Goal: Transaction & Acquisition: Book appointment/travel/reservation

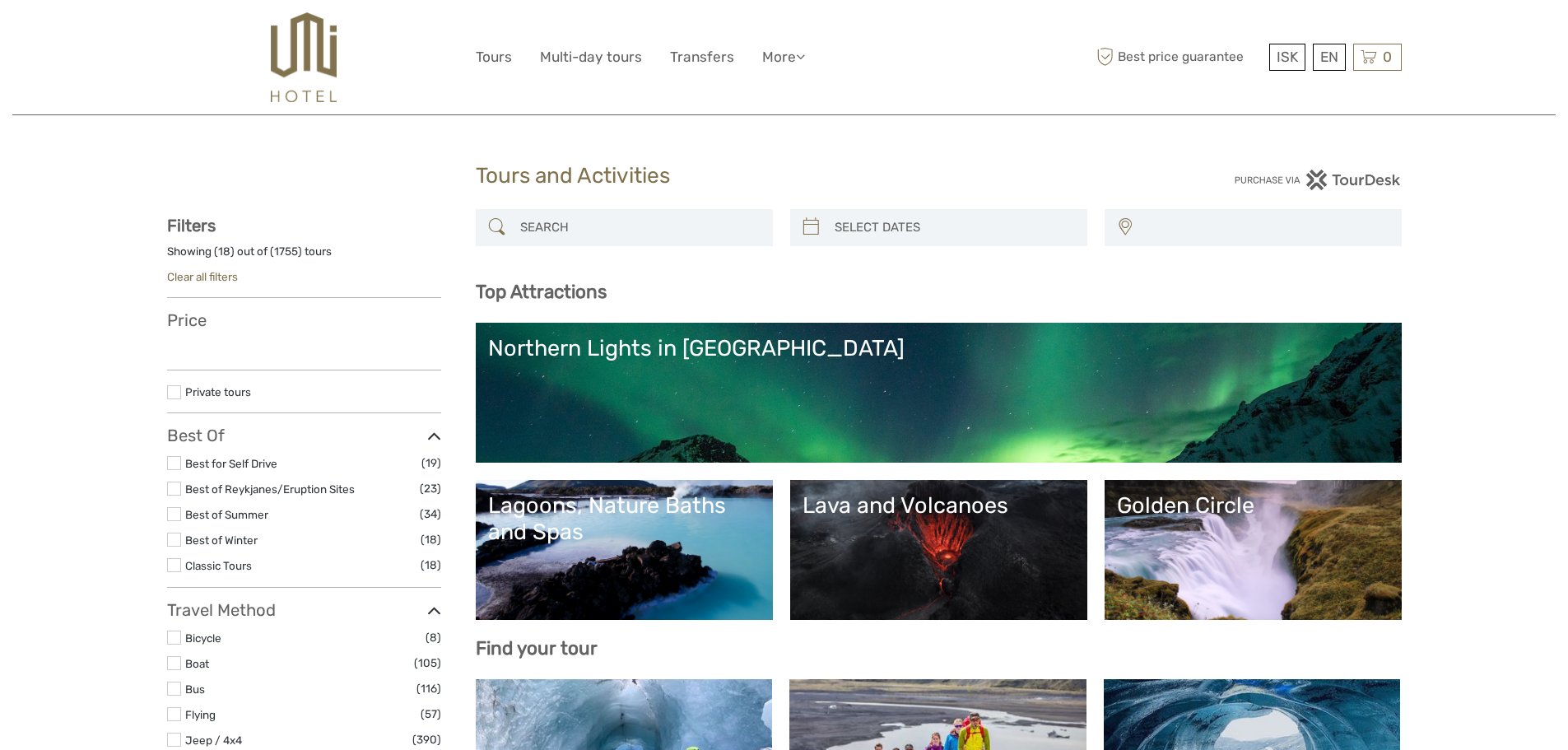
select select
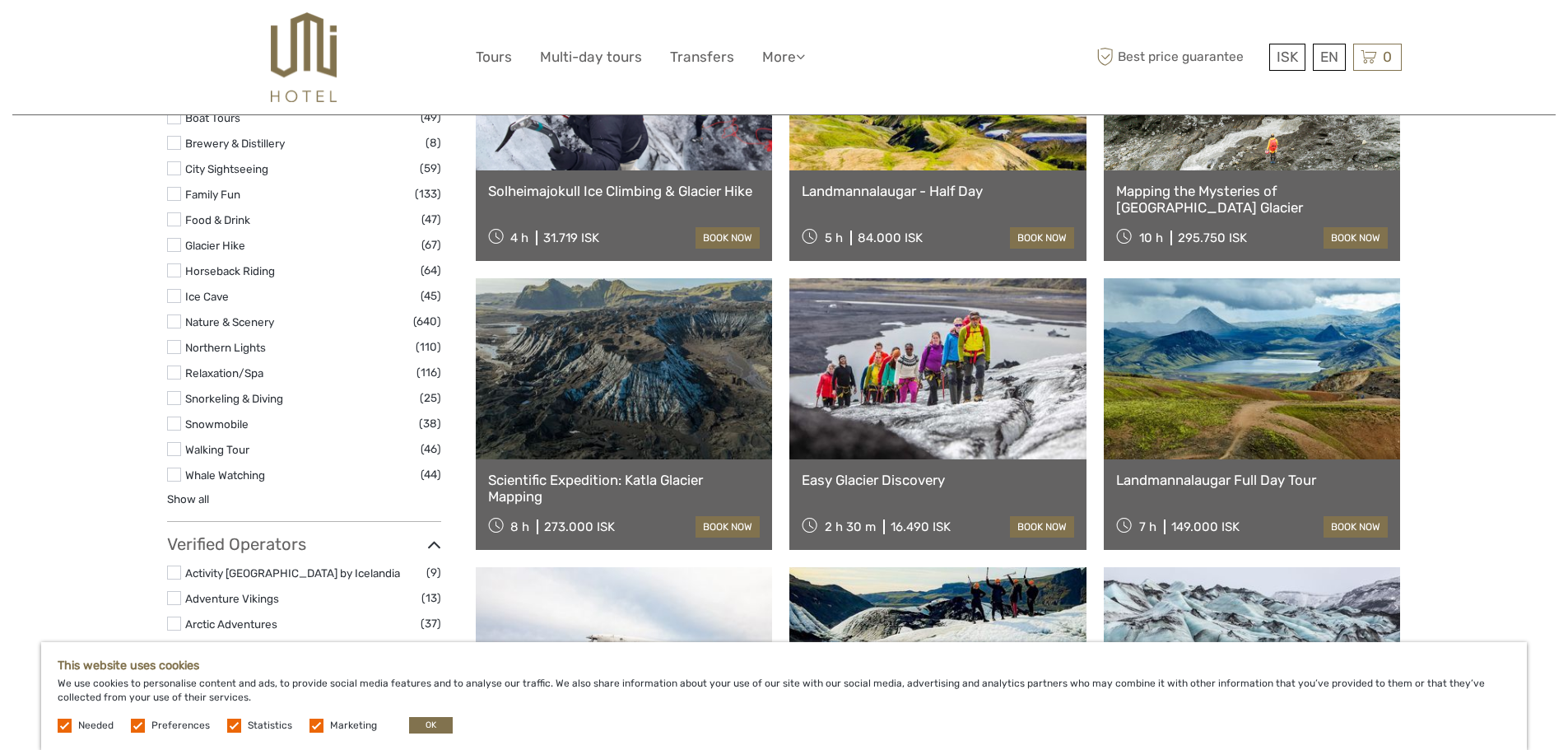
scroll to position [1317, 0]
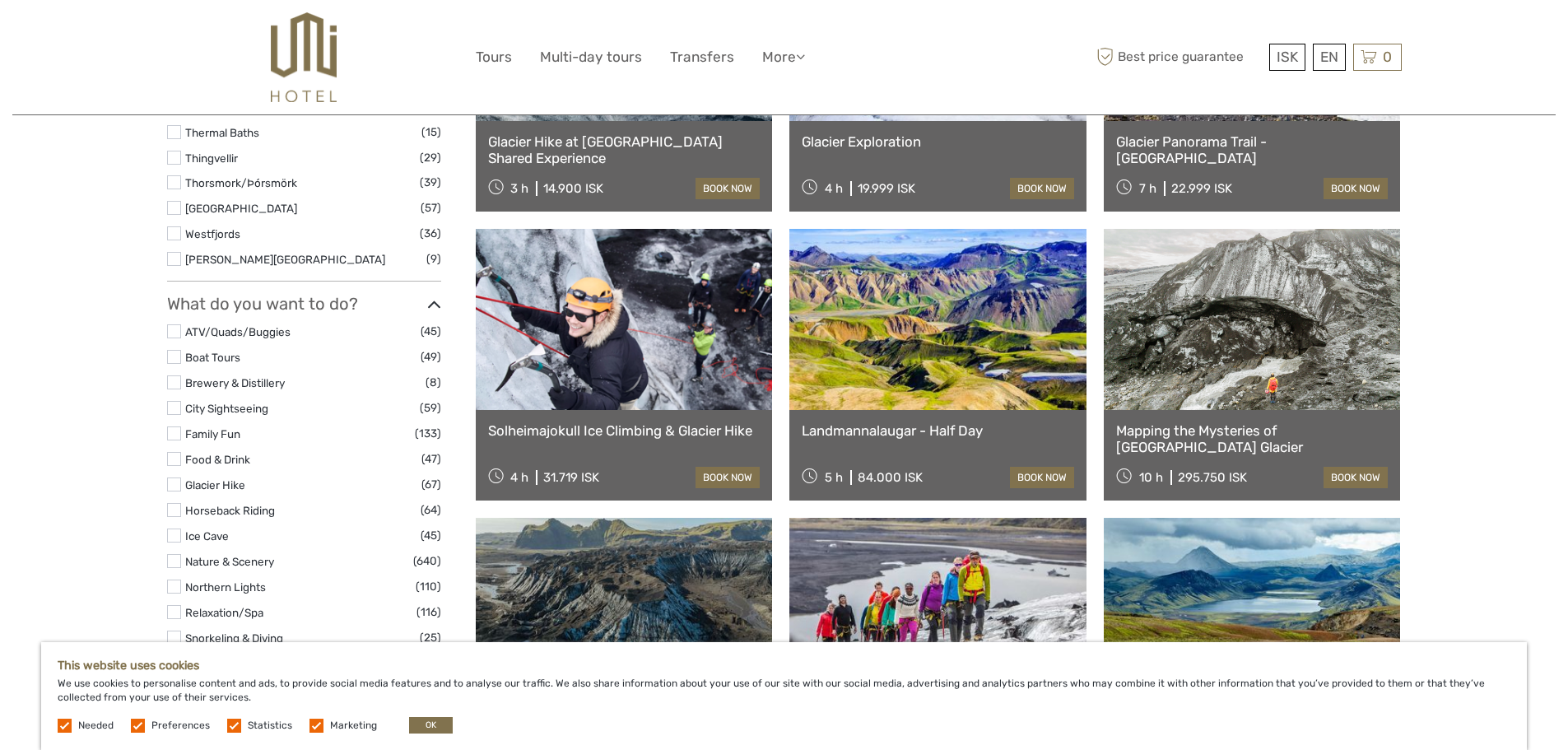
click at [870, 286] on link at bounding box center [938, 319] width 297 height 181
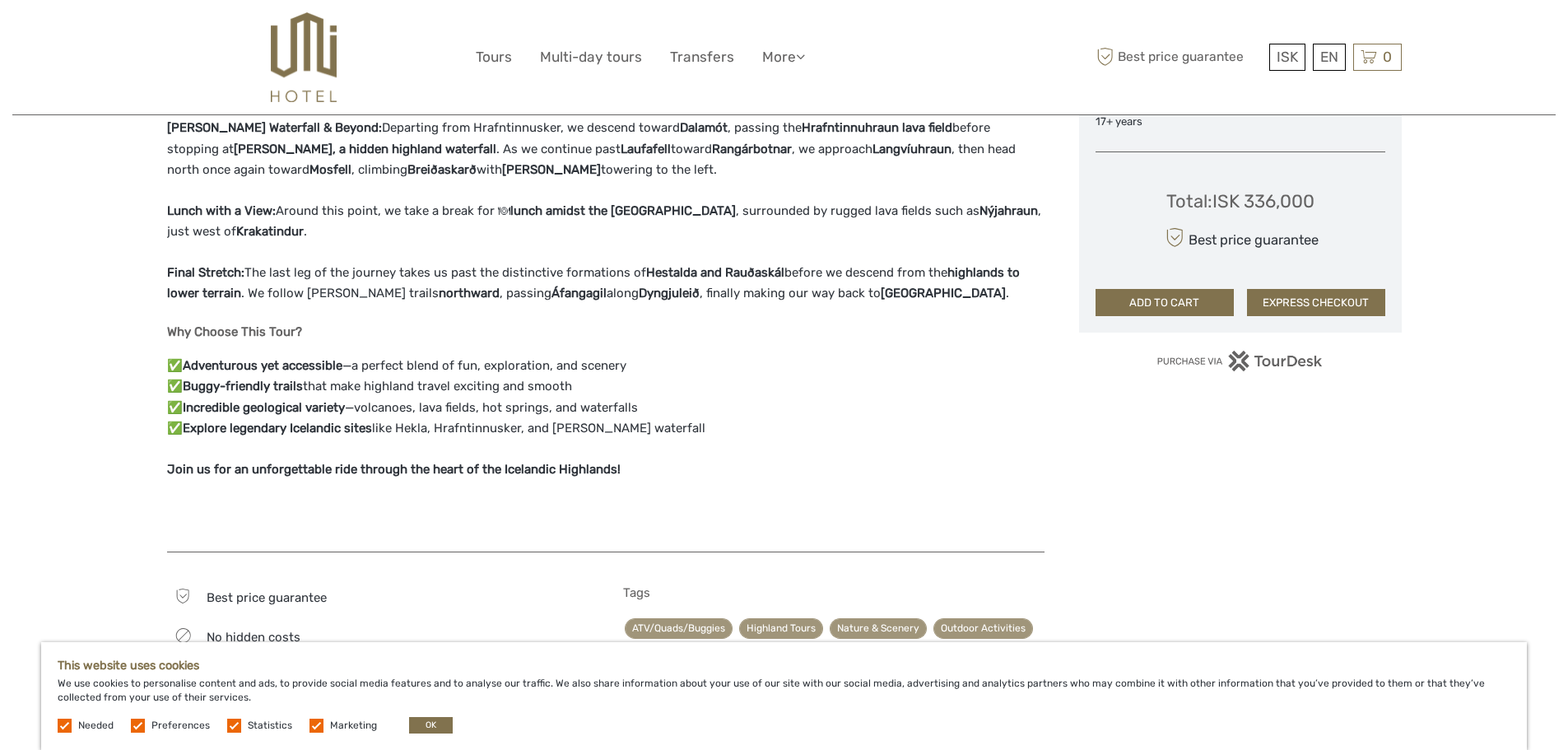
scroll to position [1153, 0]
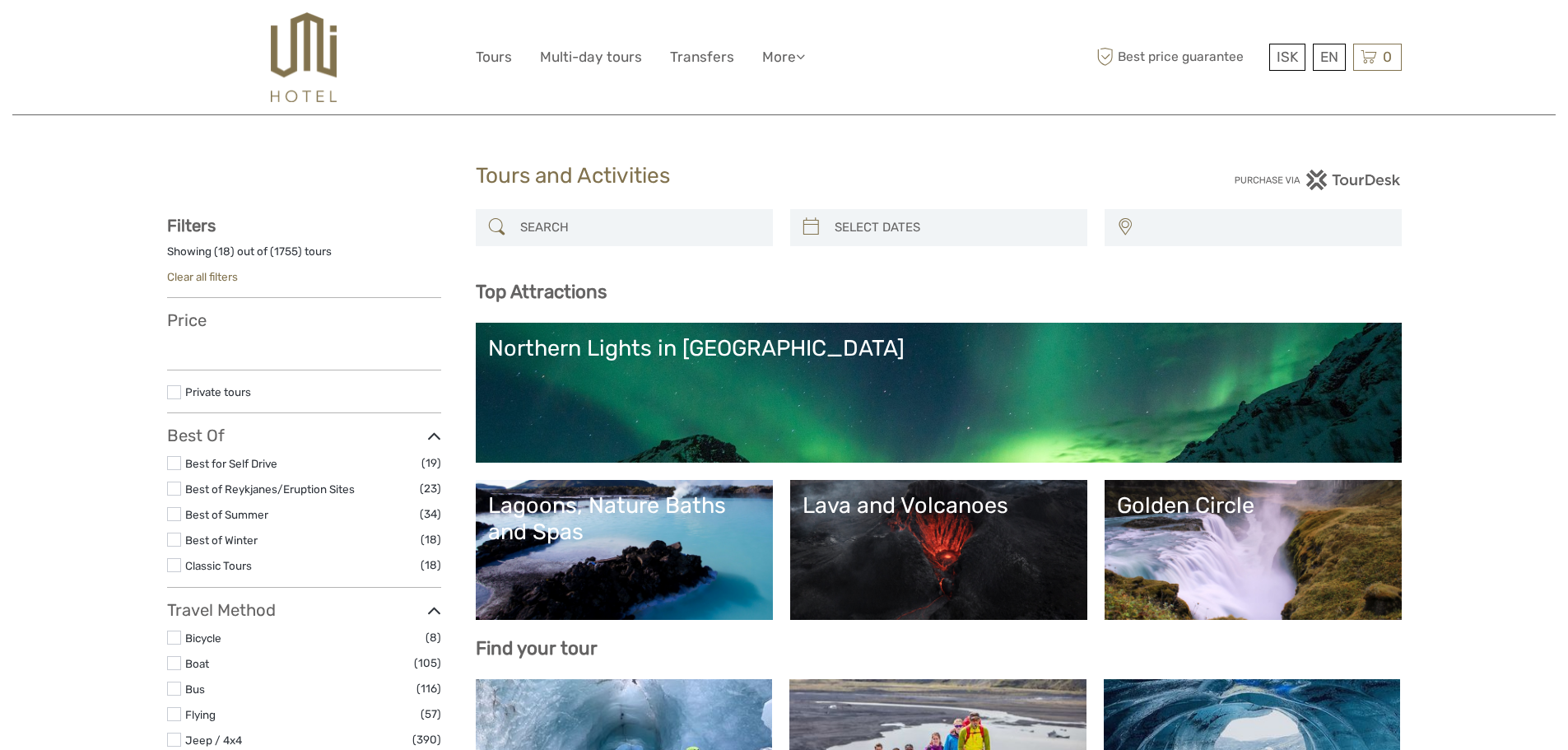
select select
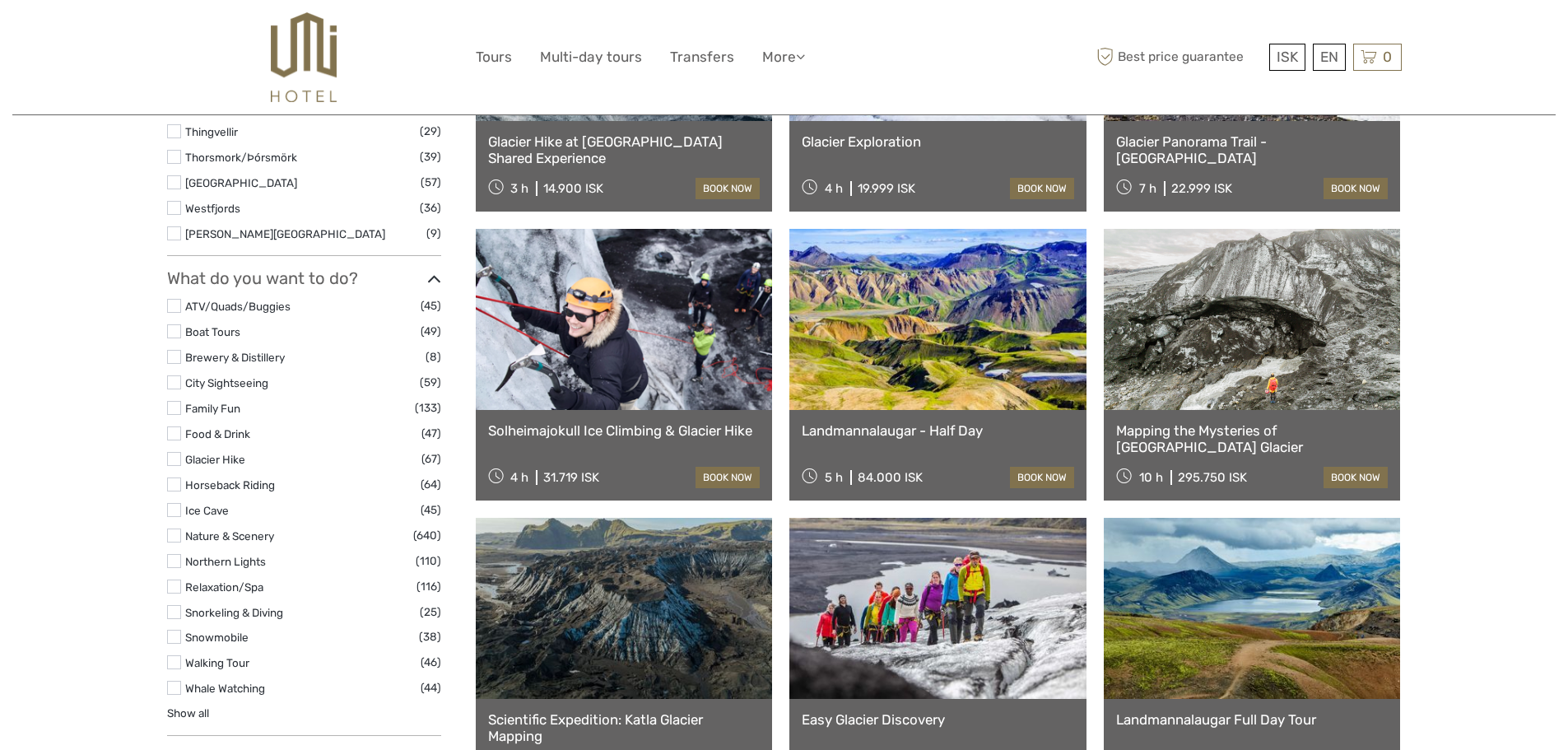
select select
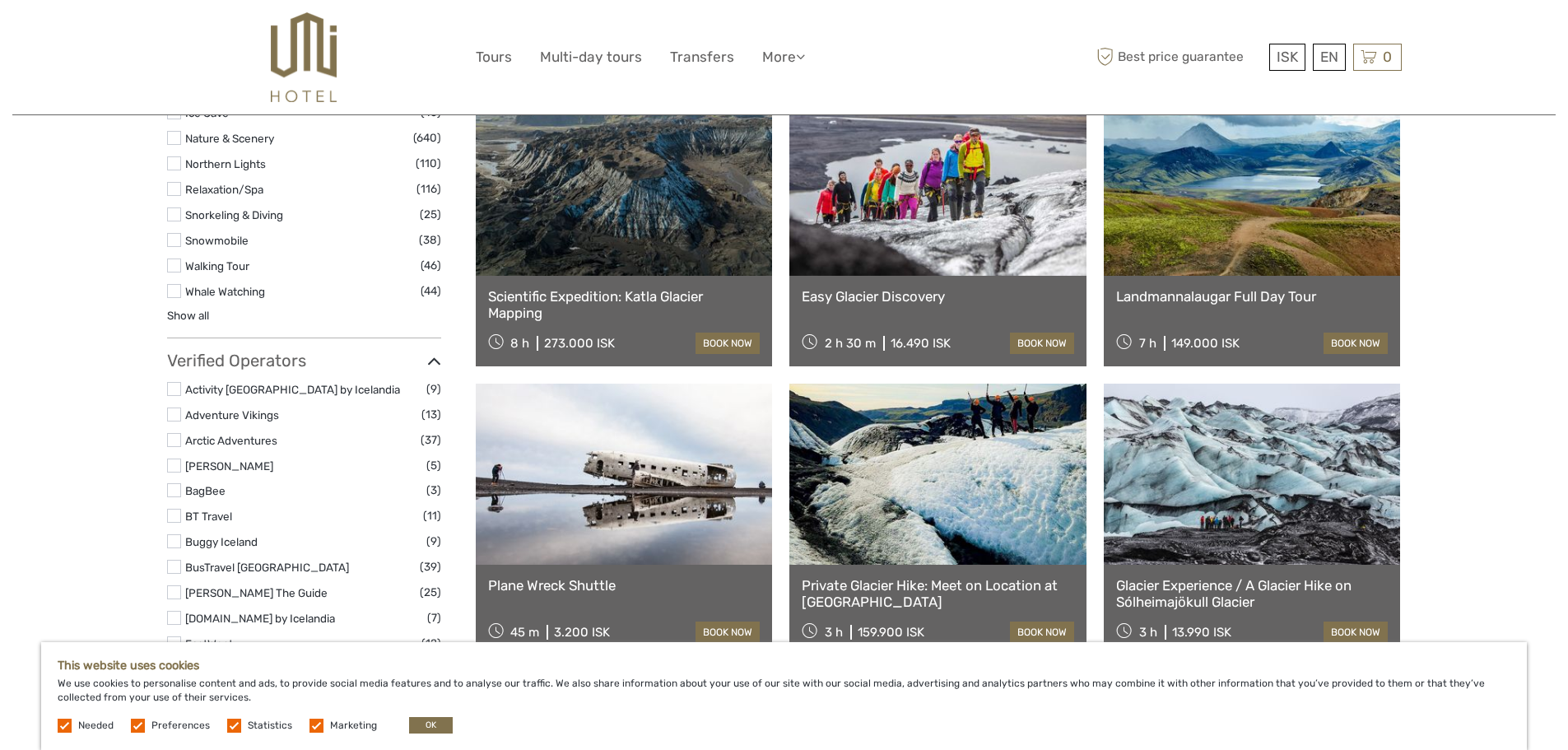
scroll to position [1810, 0]
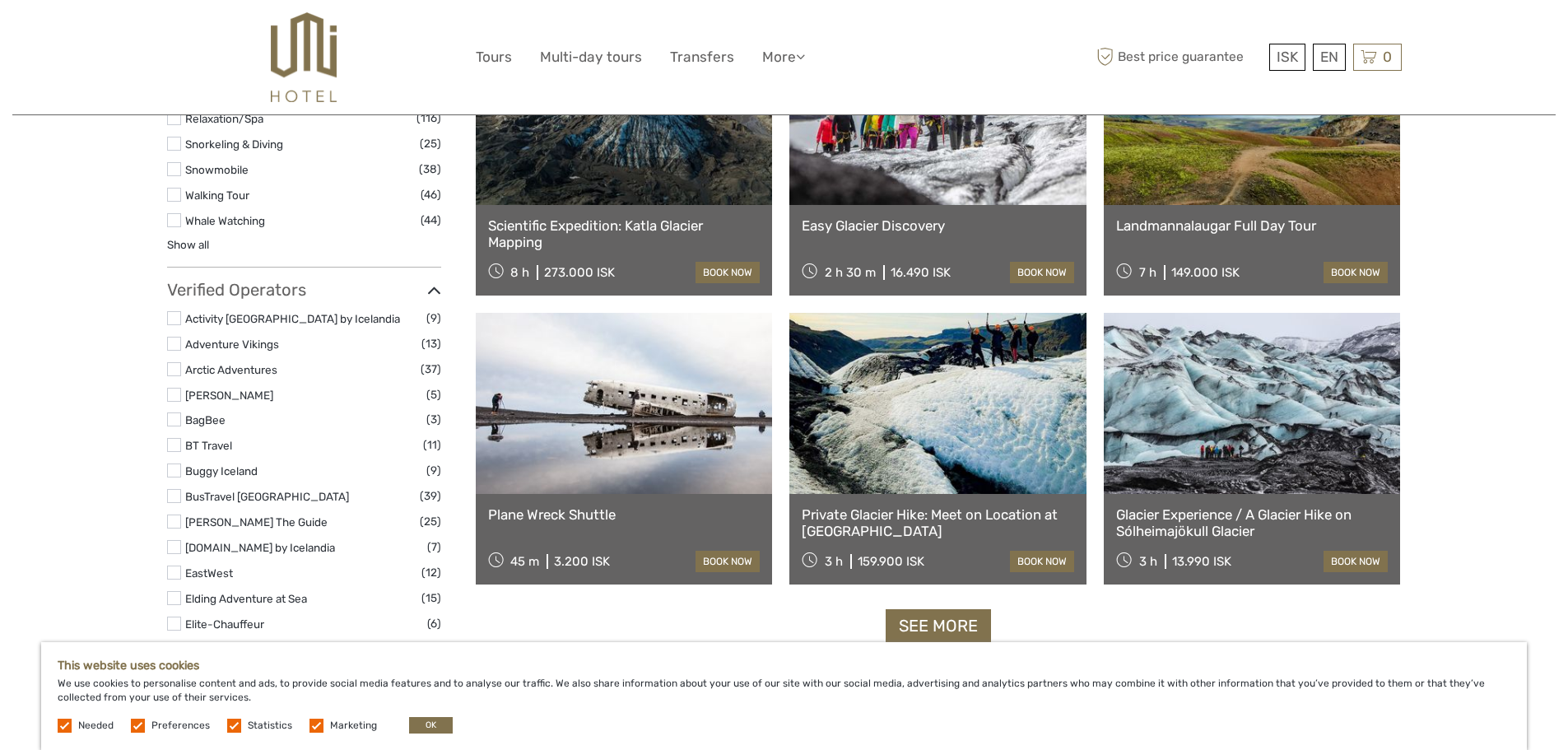
click at [1241, 410] on link at bounding box center [1251, 403] width 297 height 181
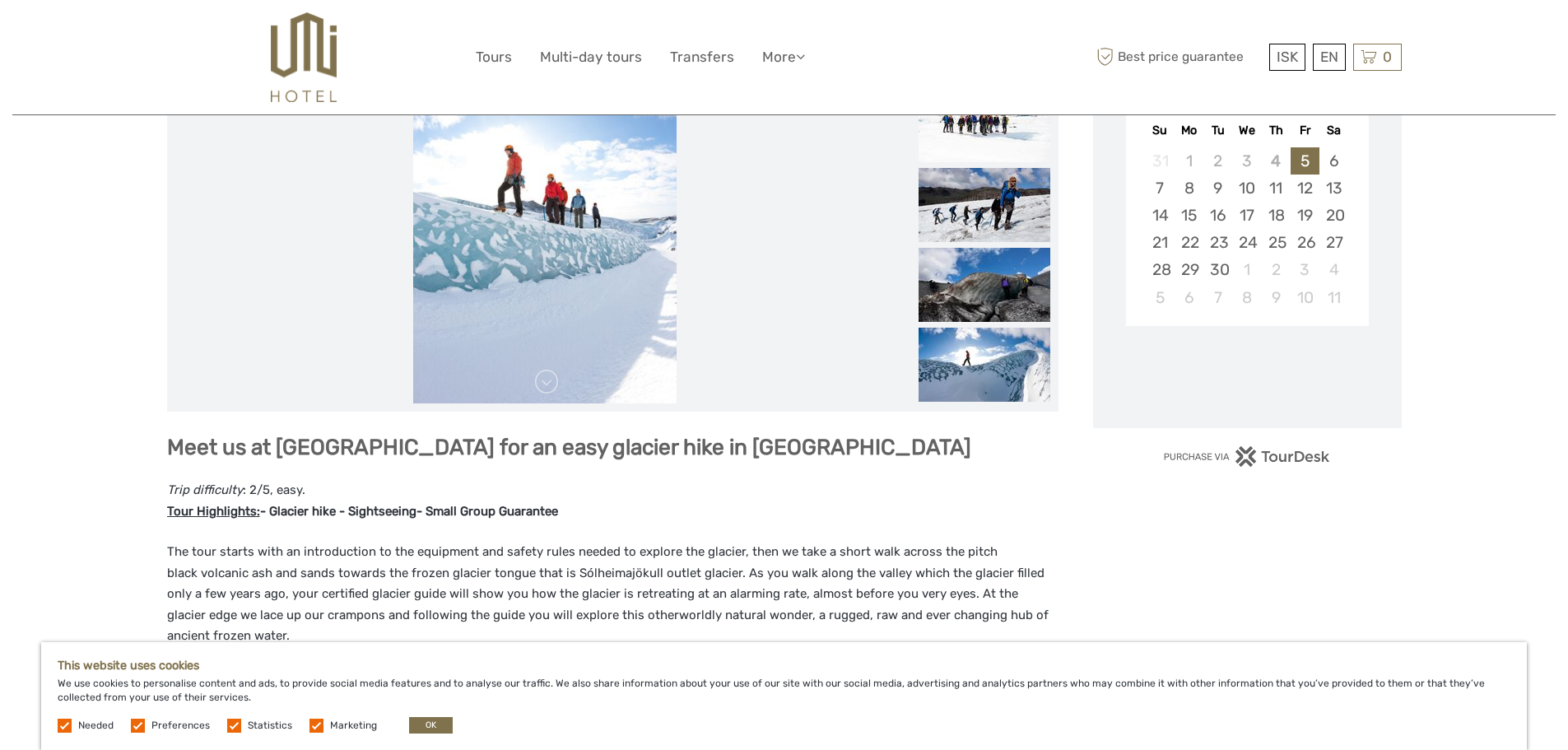
scroll to position [329, 0]
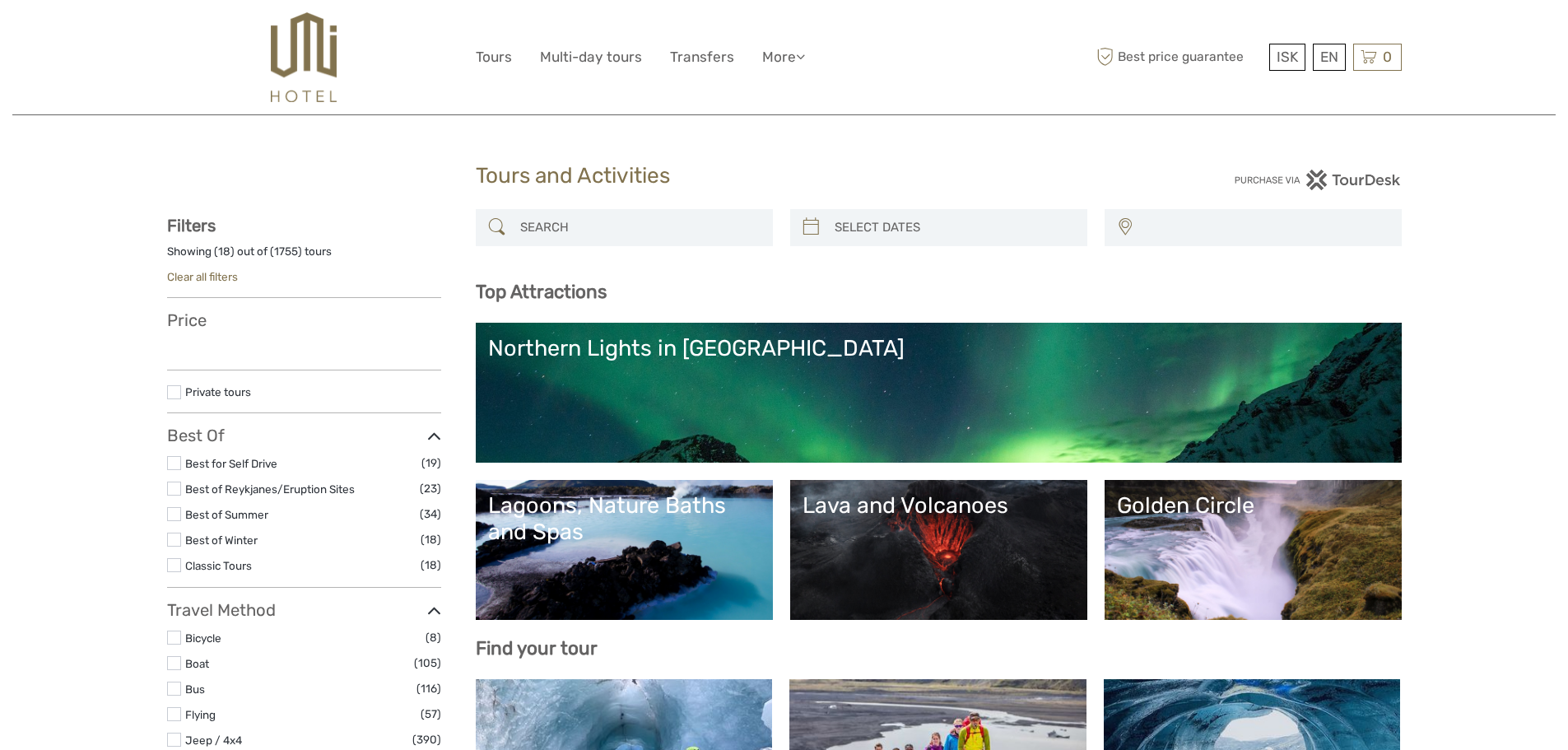
select select
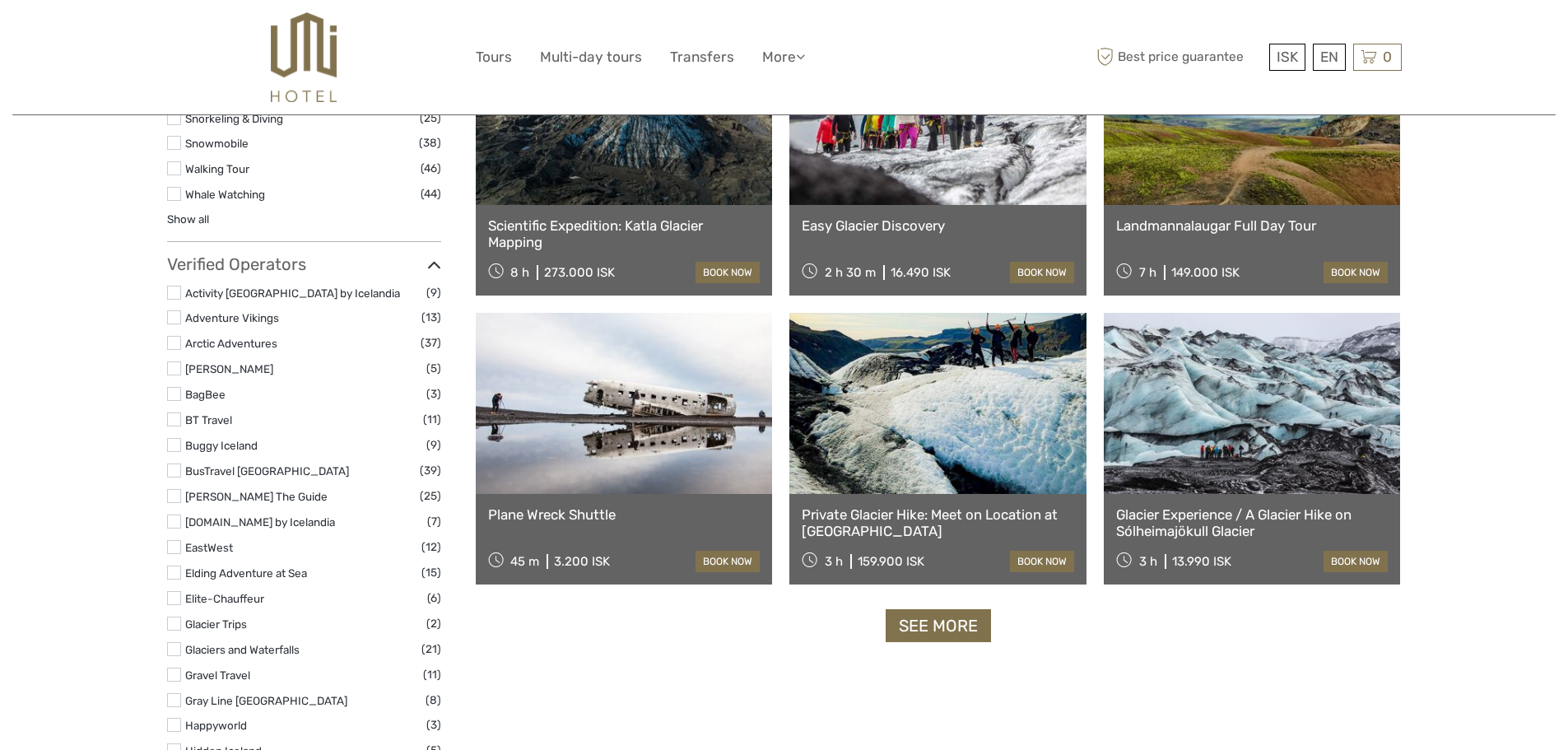
select select
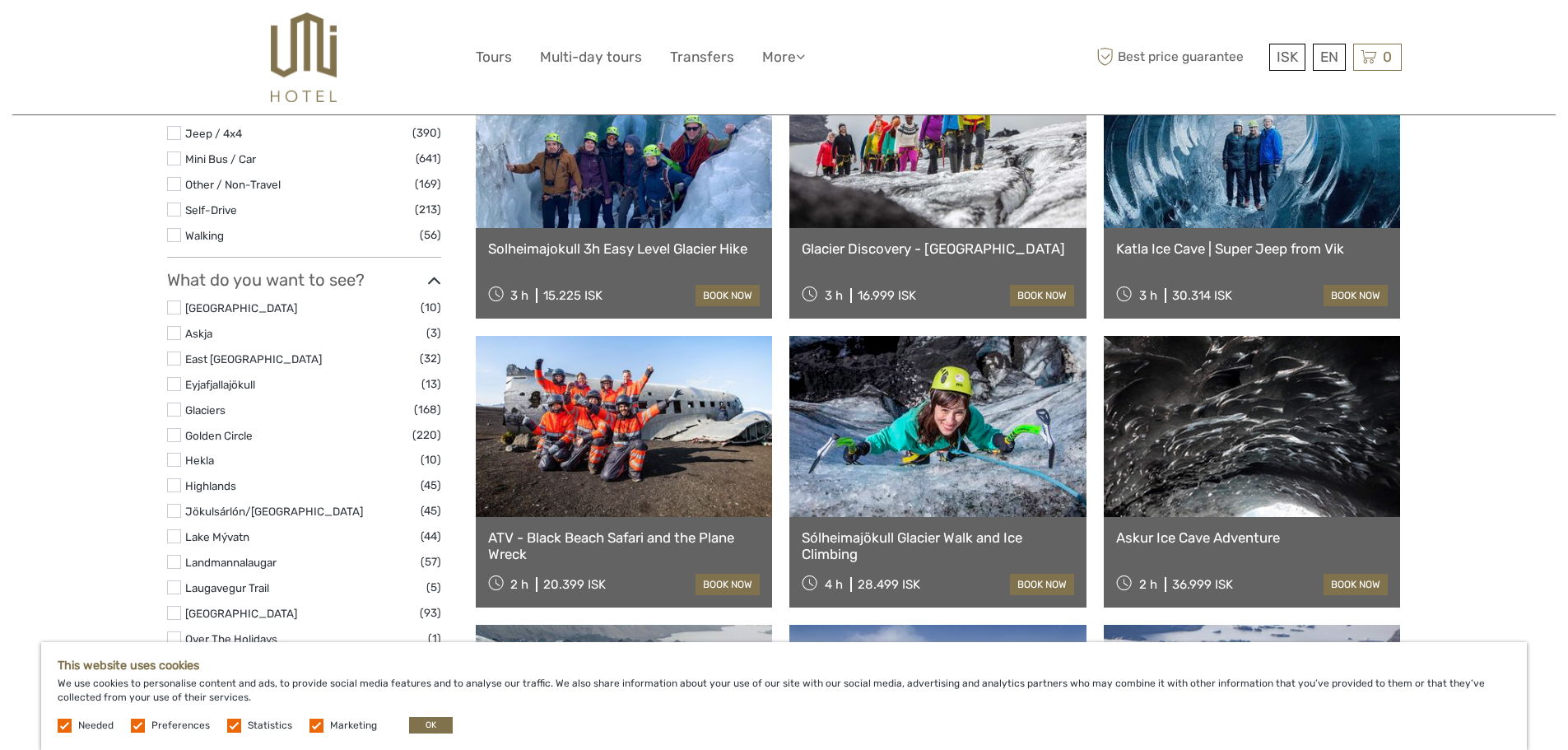
scroll to position [494, 0]
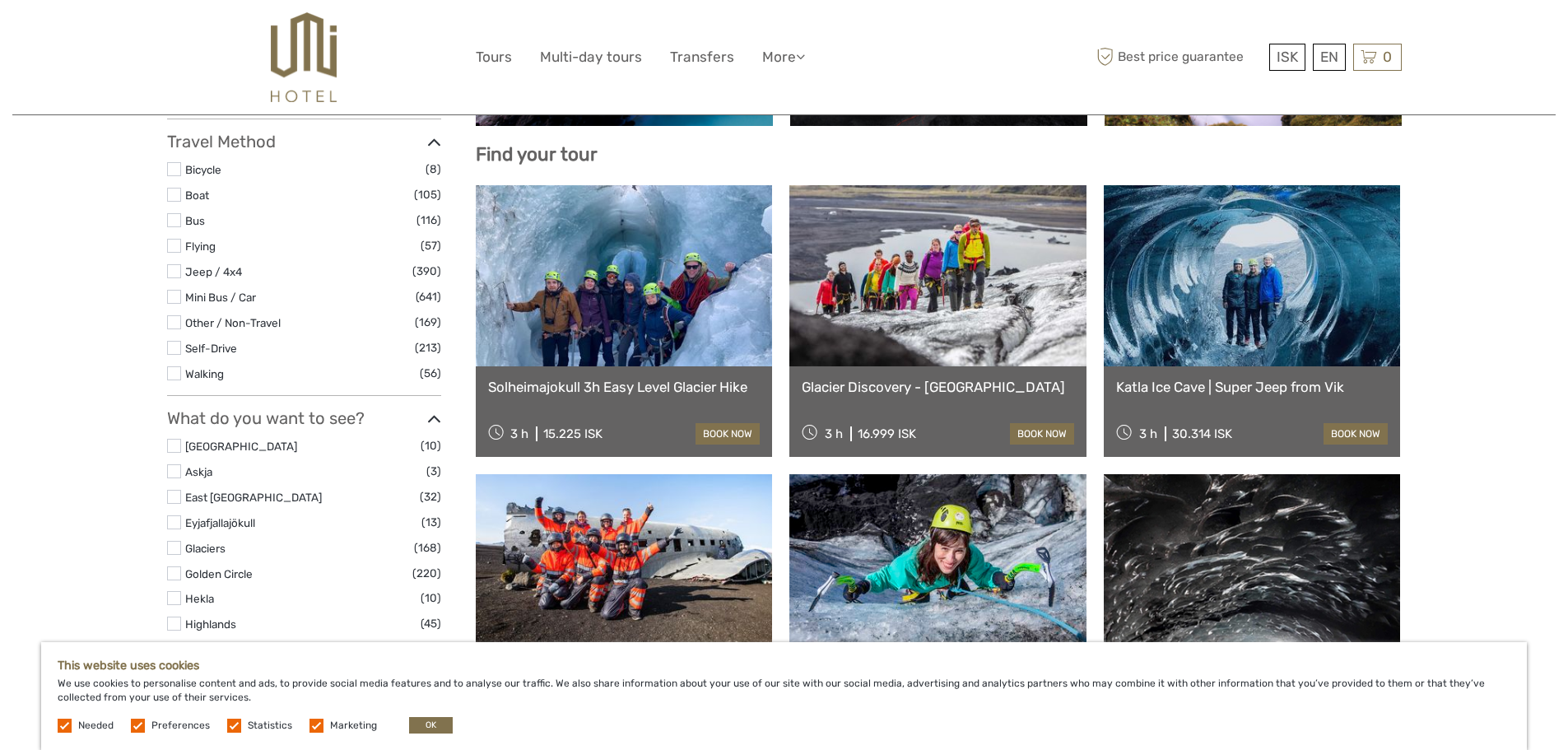
click at [1239, 309] on link at bounding box center [1251, 275] width 297 height 181
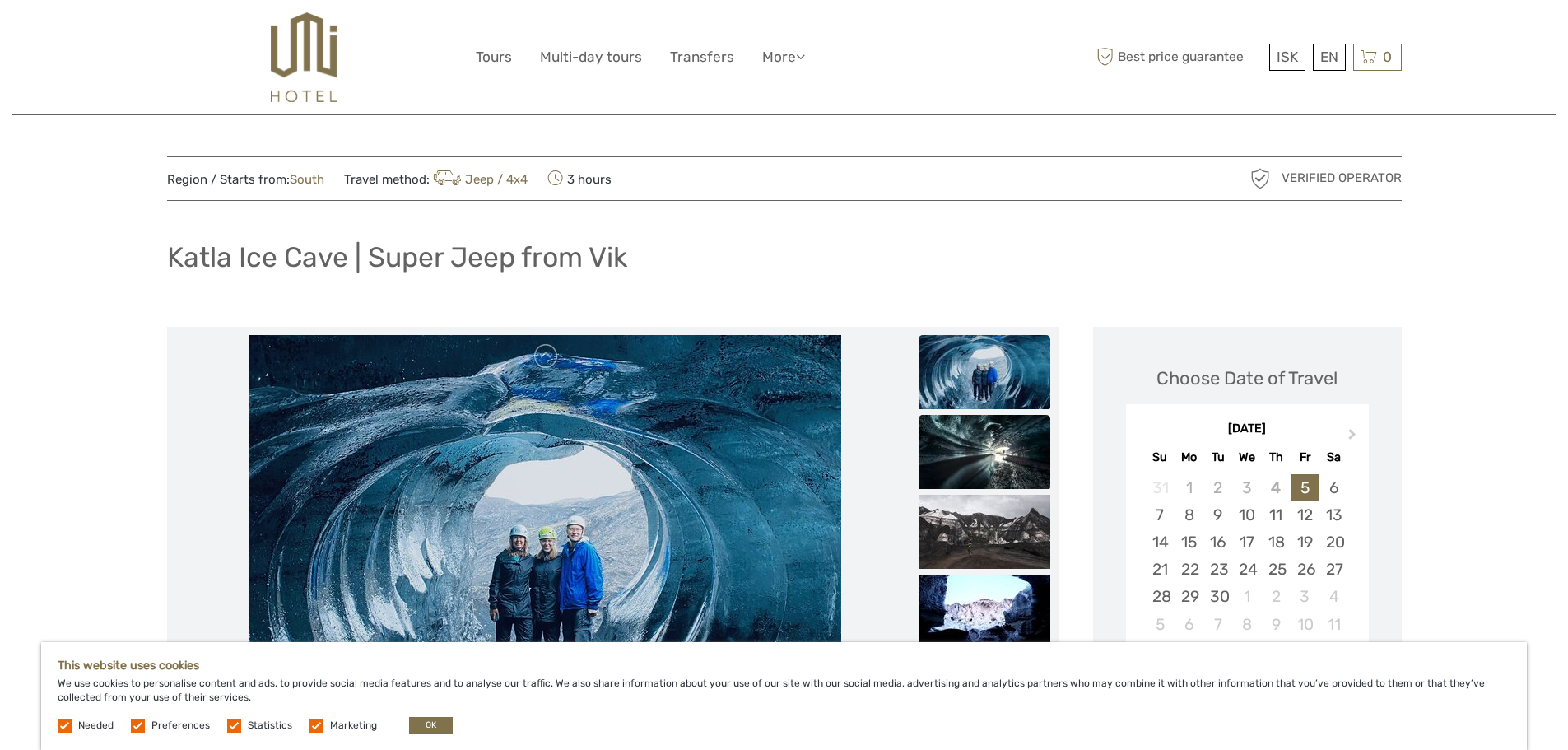
click at [973, 436] on img at bounding box center [984, 452] width 132 height 74
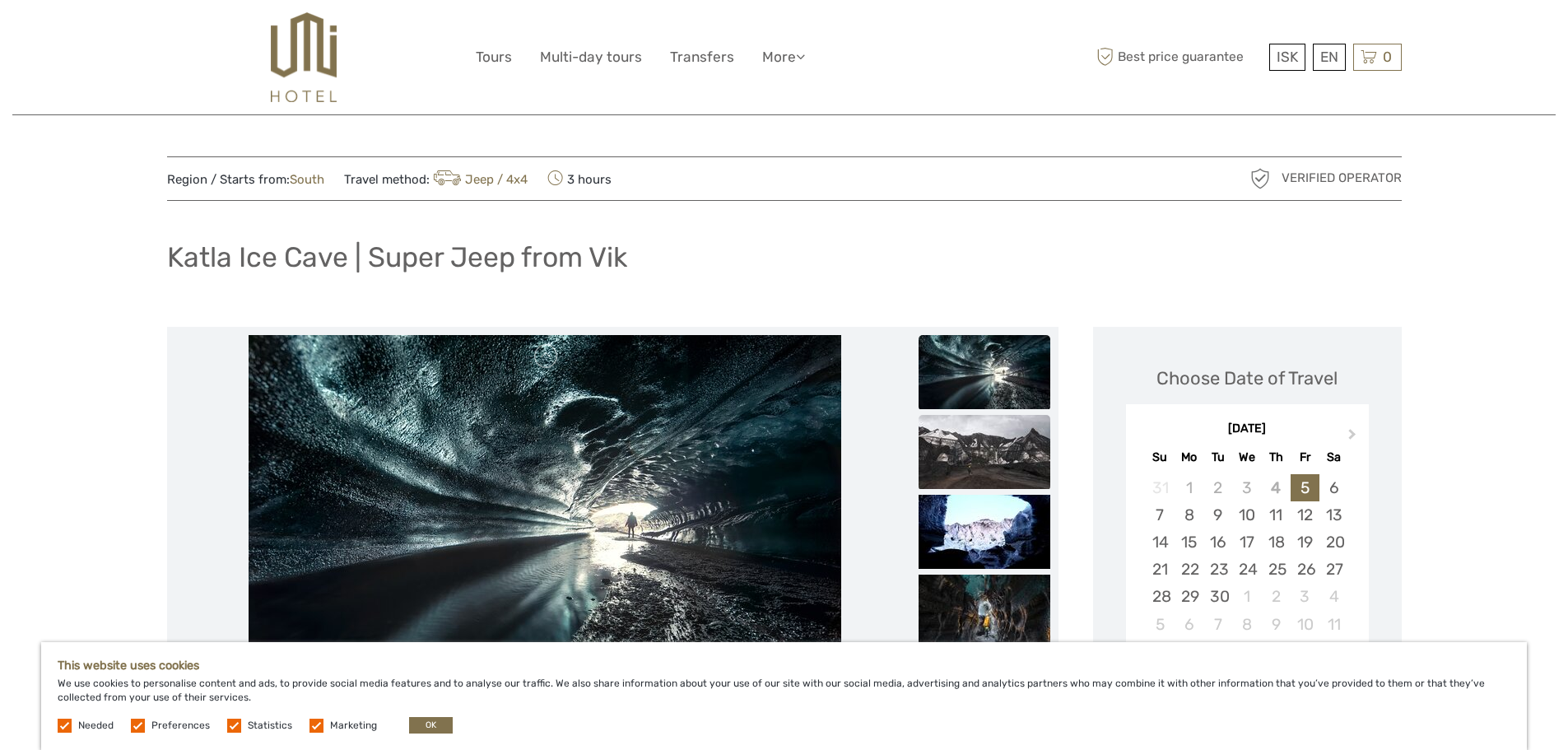
click at [993, 462] on img at bounding box center [984, 452] width 132 height 74
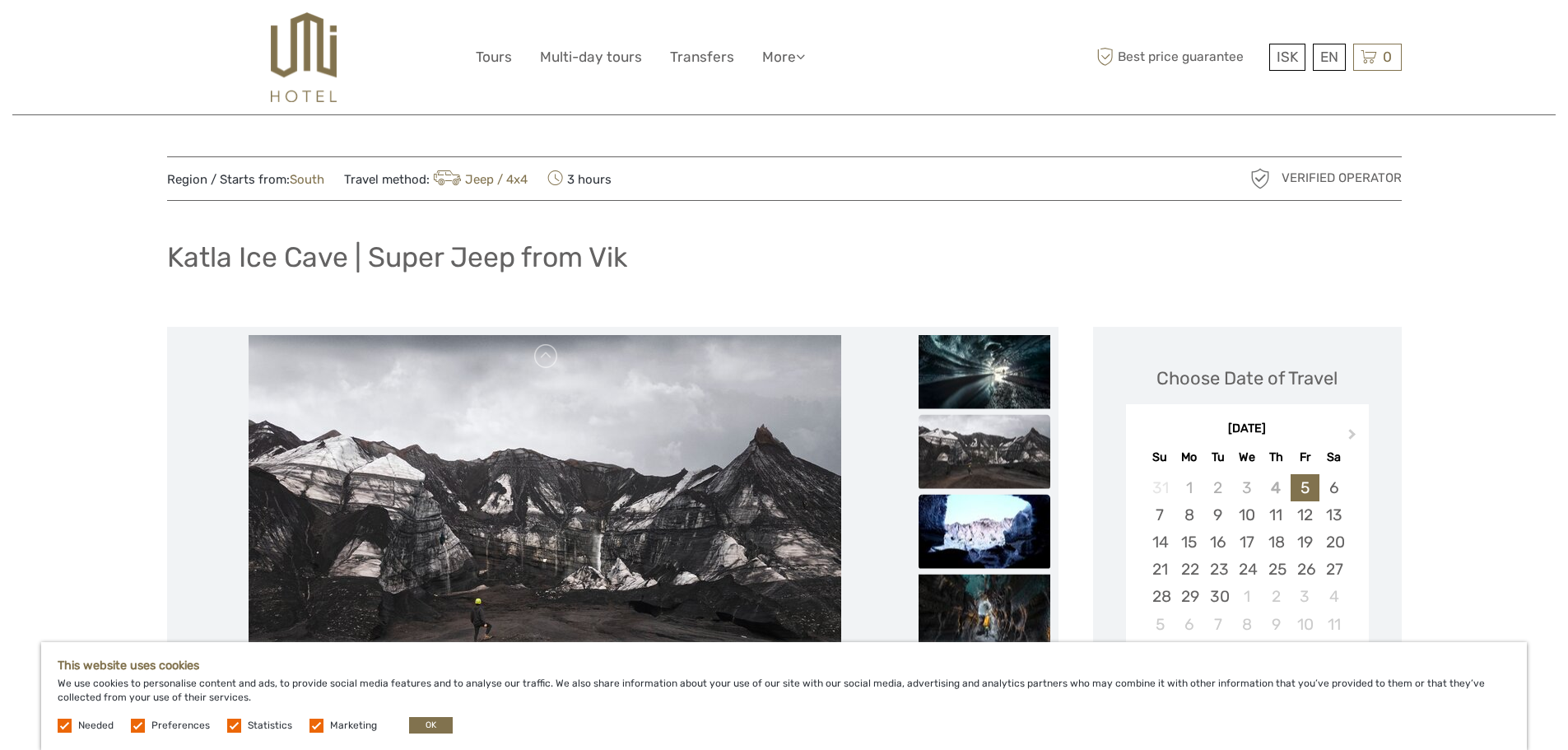
click at [982, 533] on img at bounding box center [984, 531] width 132 height 74
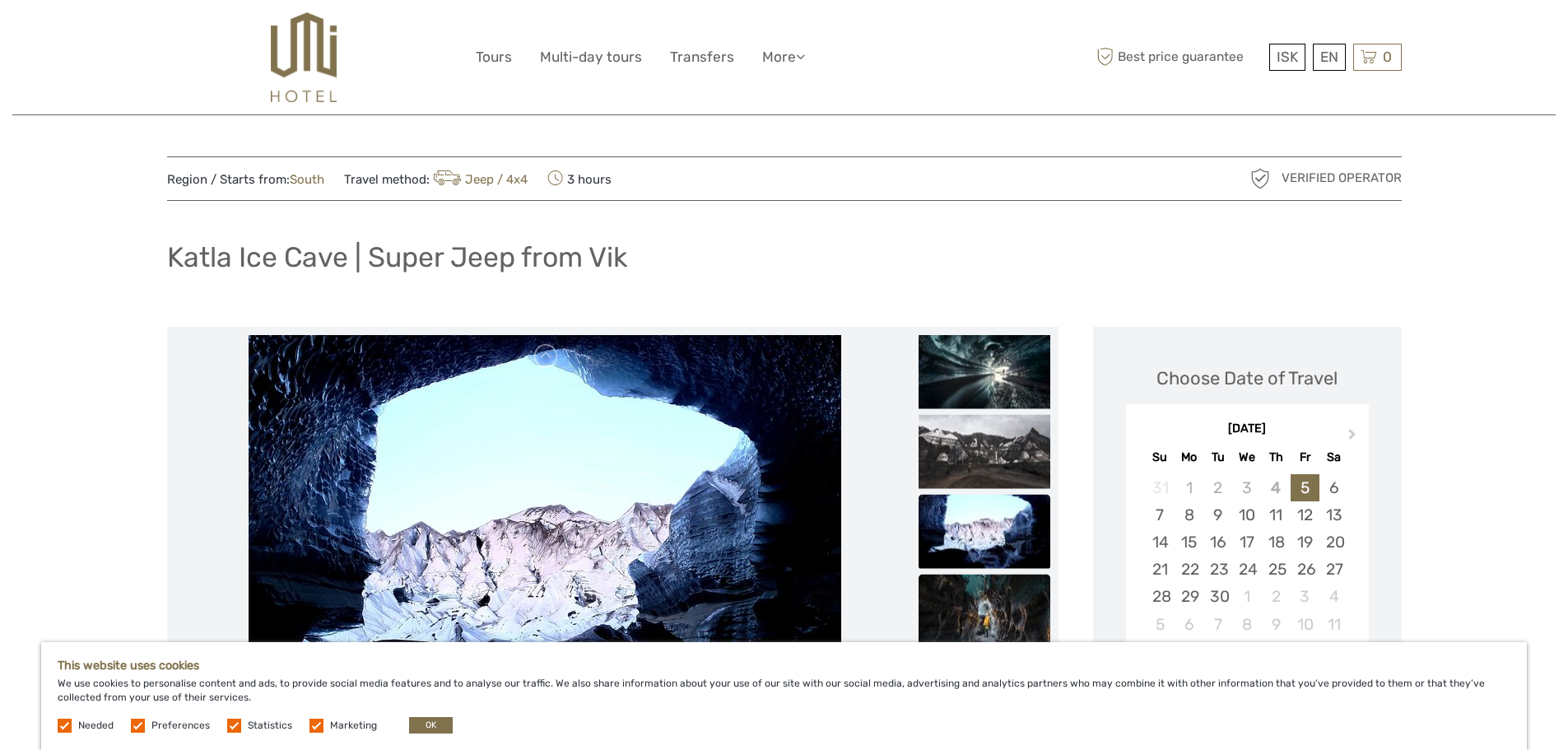
click at [987, 613] on img at bounding box center [984, 611] width 132 height 74
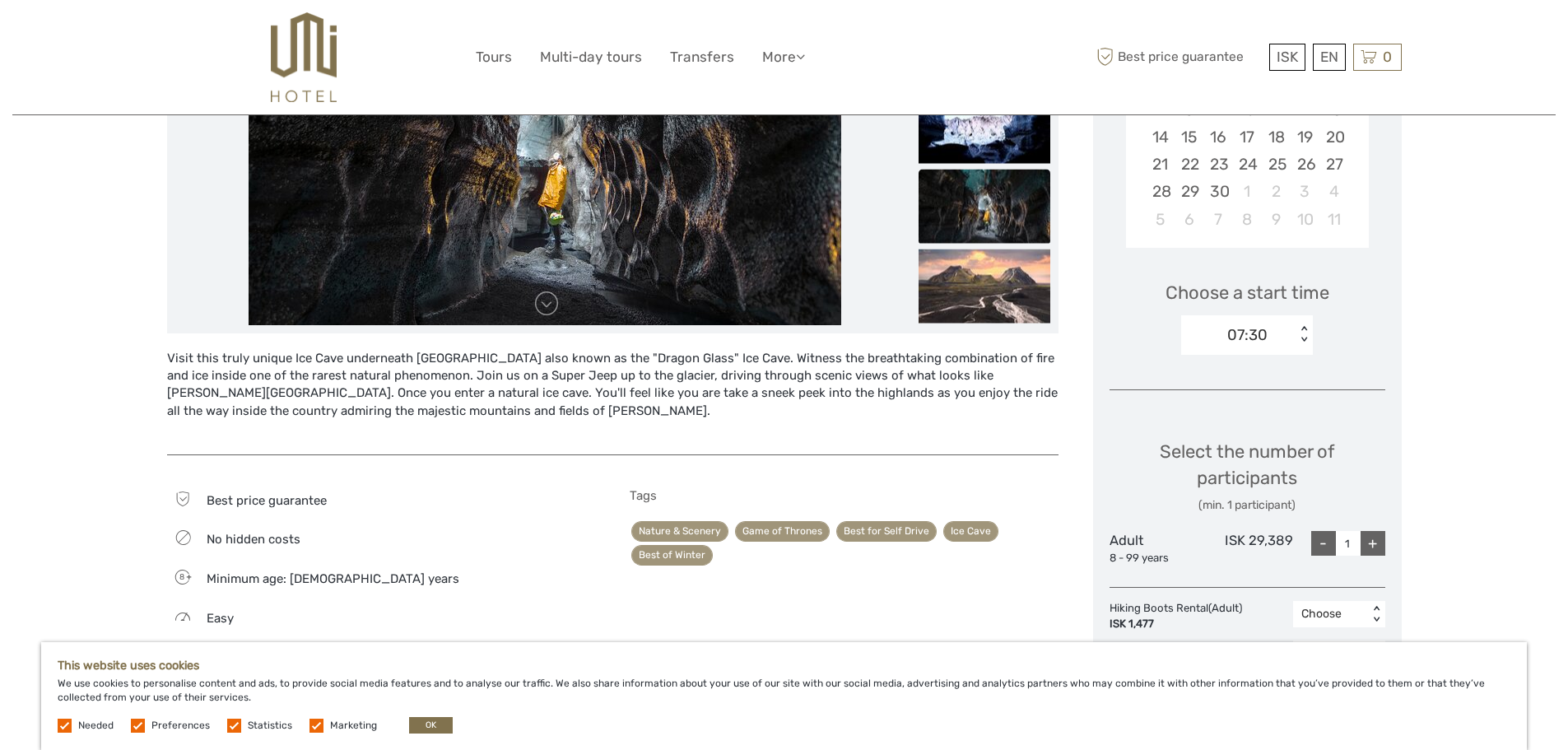
scroll to position [659, 0]
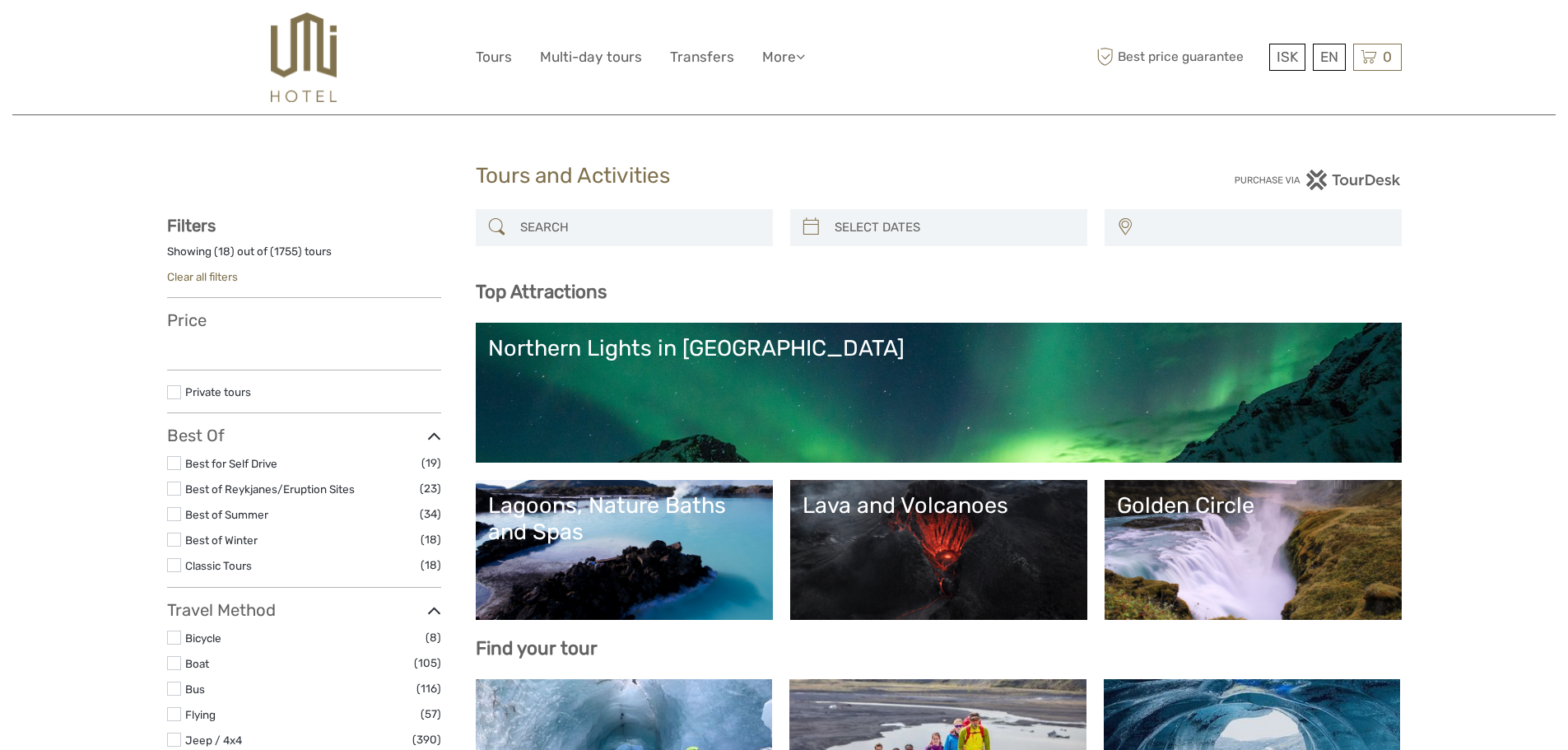
select select
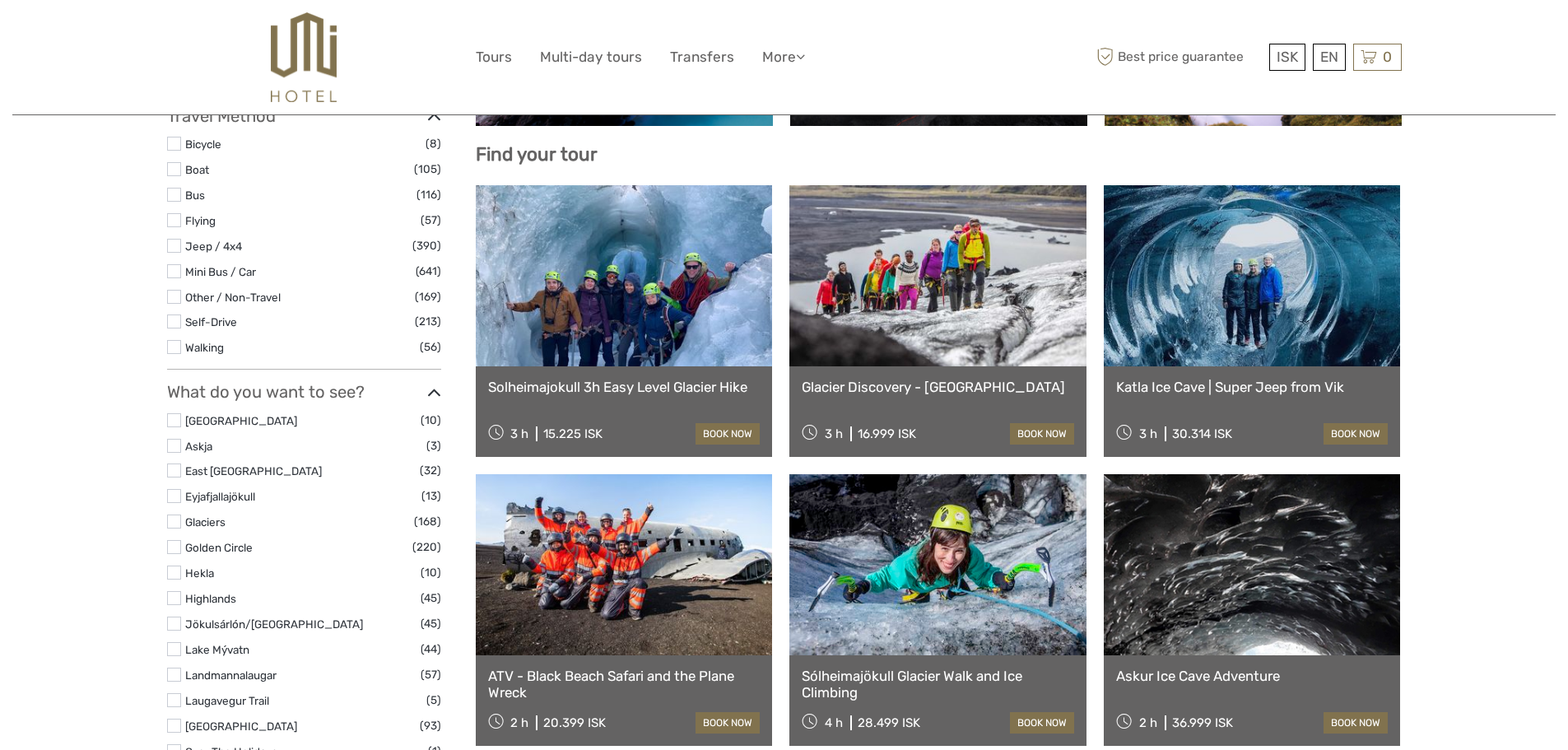
select select
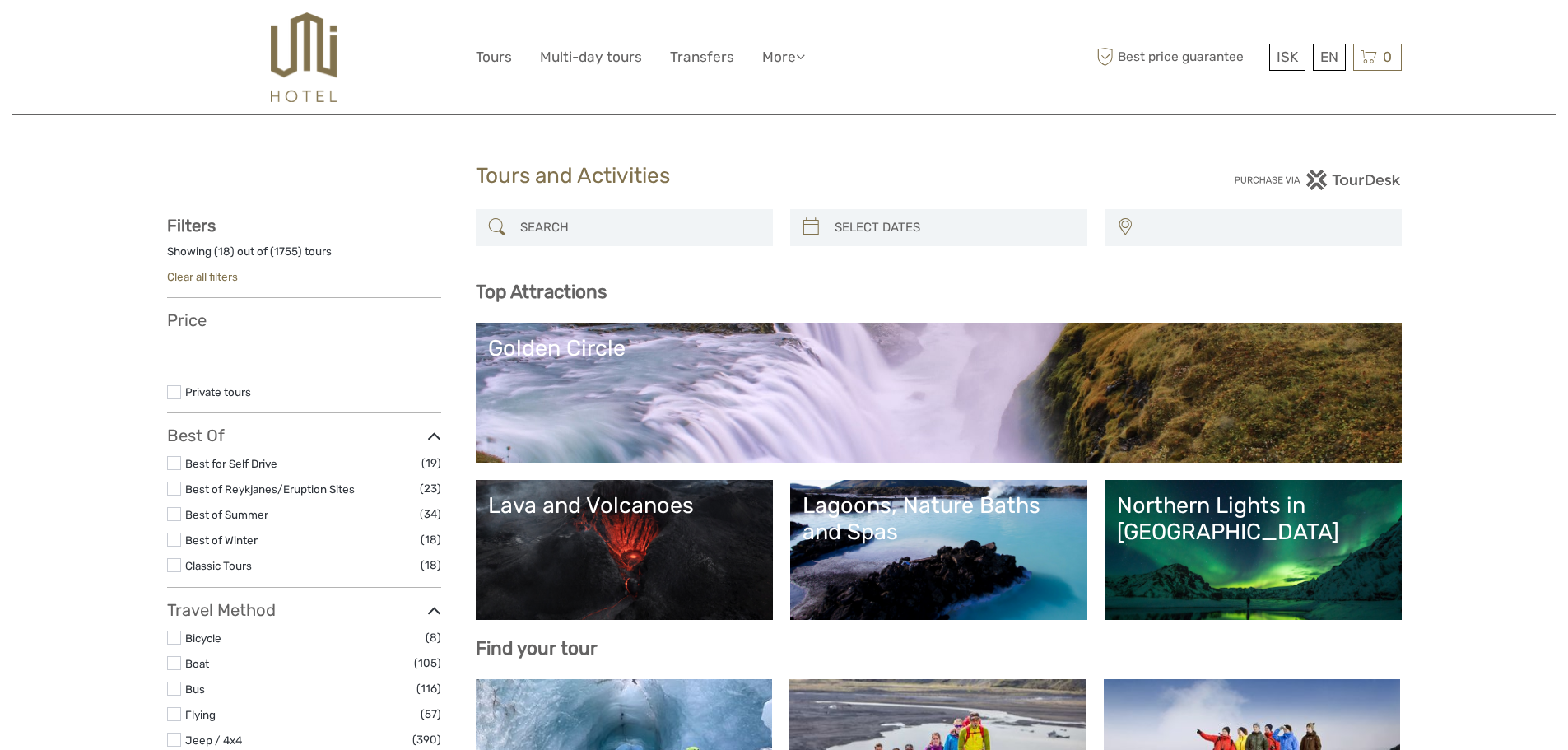
select select
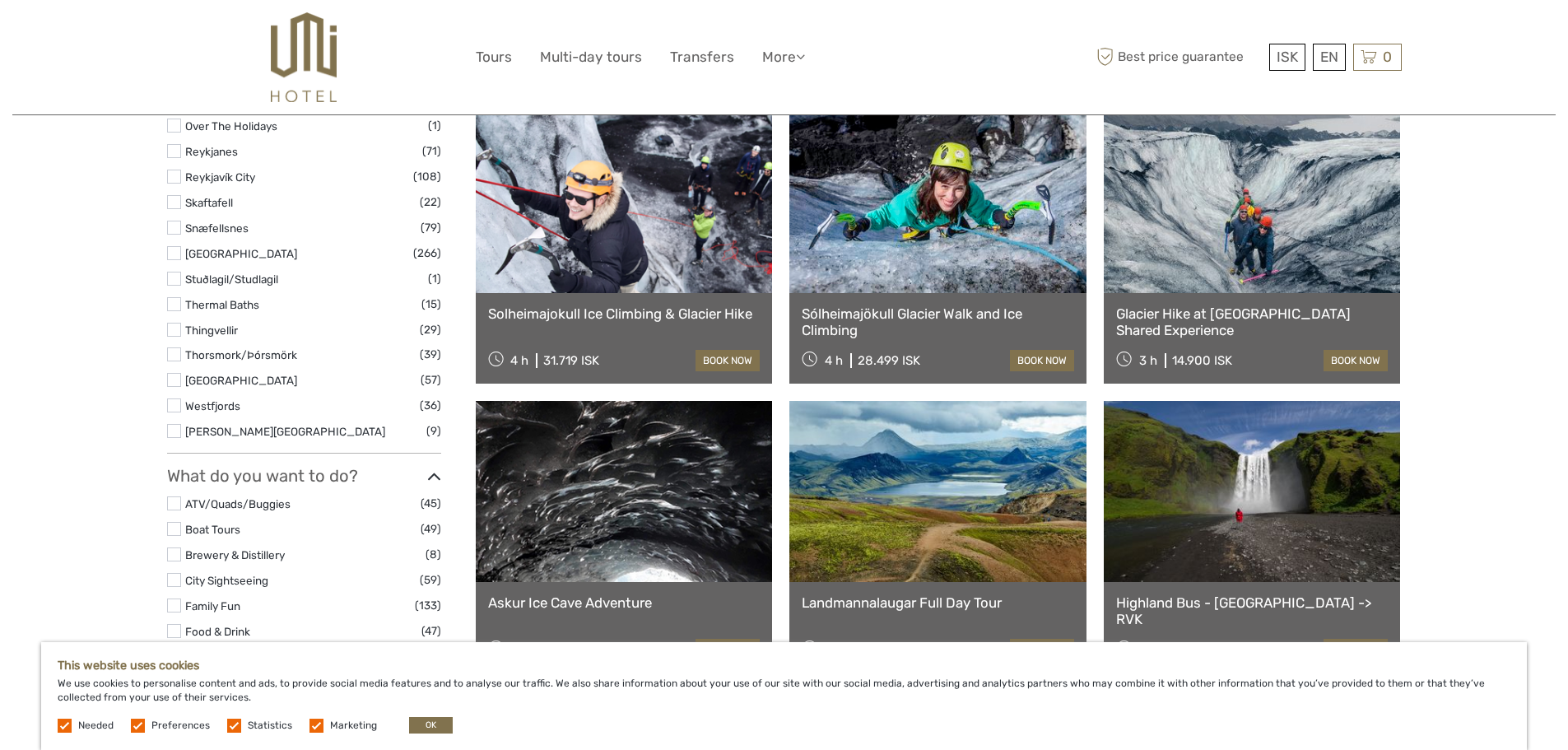
scroll to position [1234, 0]
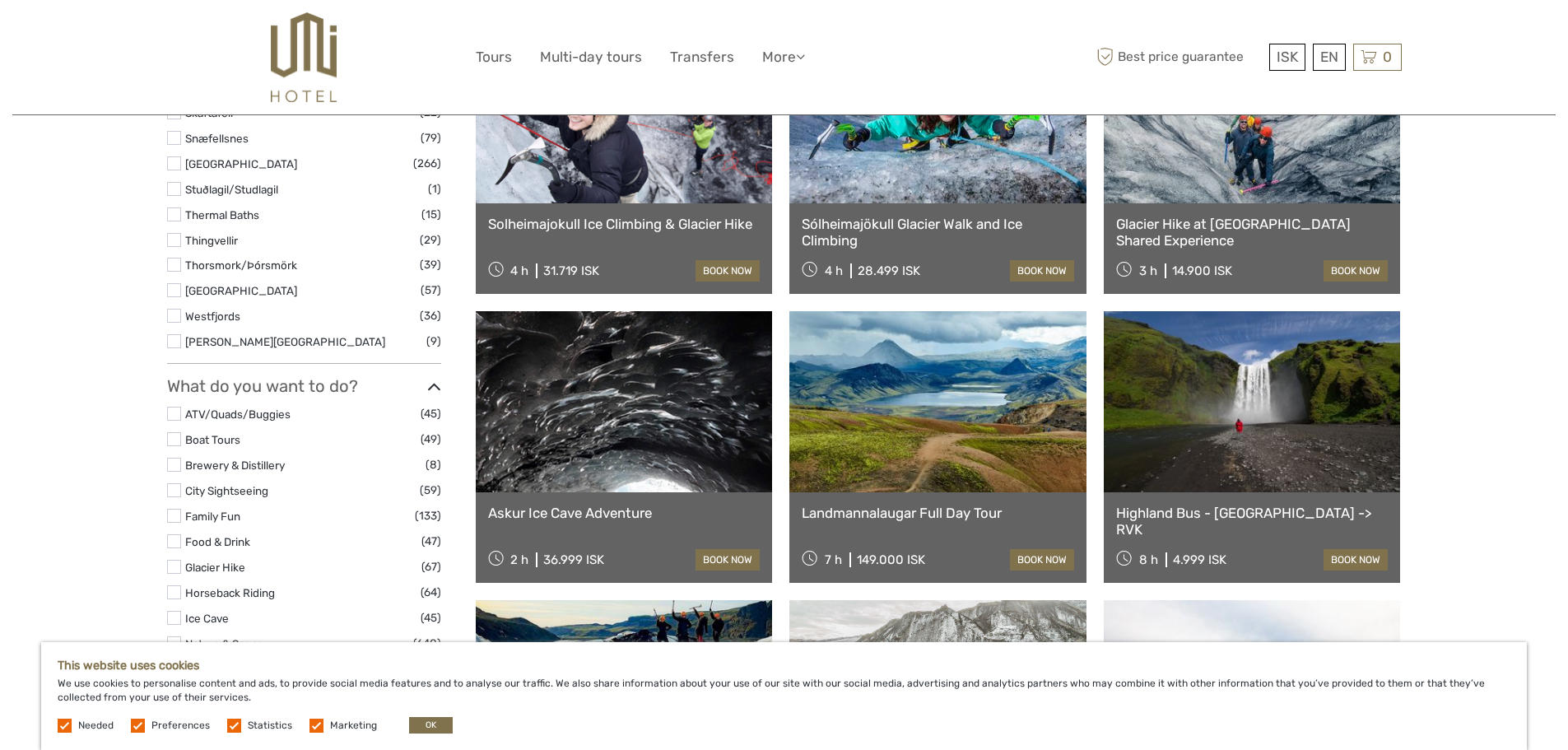
click at [927, 403] on link at bounding box center [938, 402] width 297 height 181
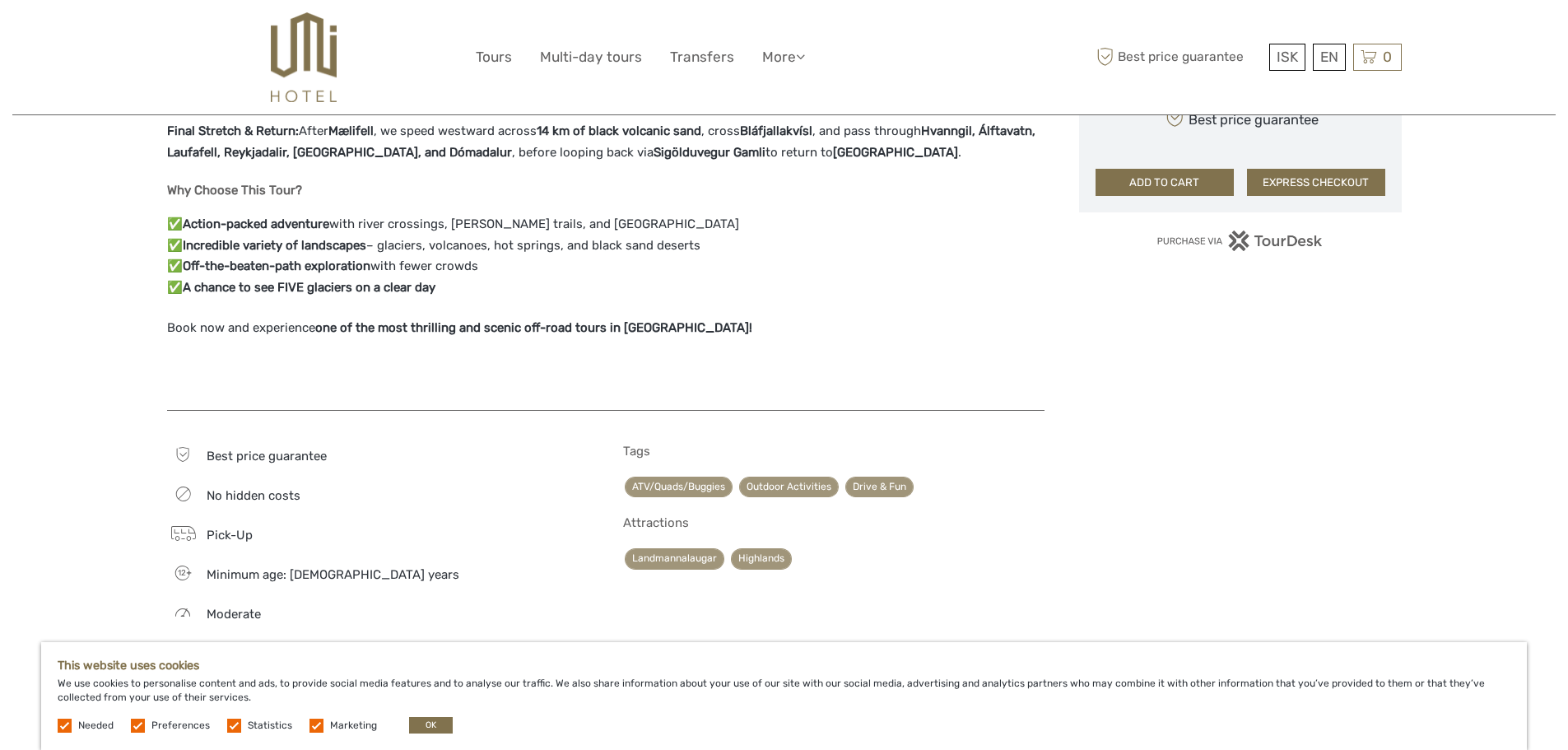
scroll to position [1317, 0]
